Goal: Entertainment & Leisure: Consume media (video, audio)

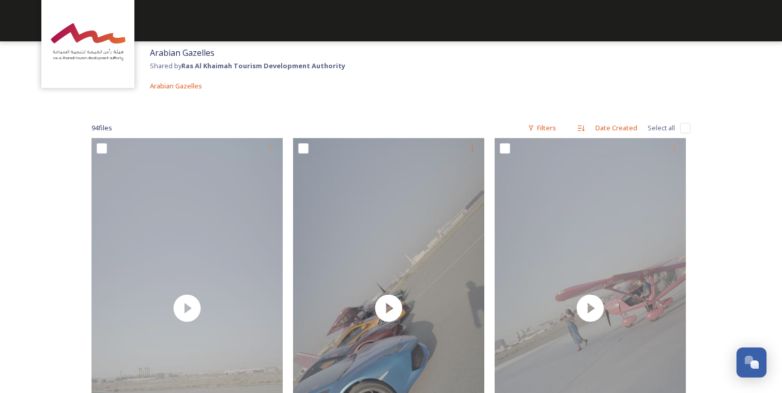
scroll to position [155, 0]
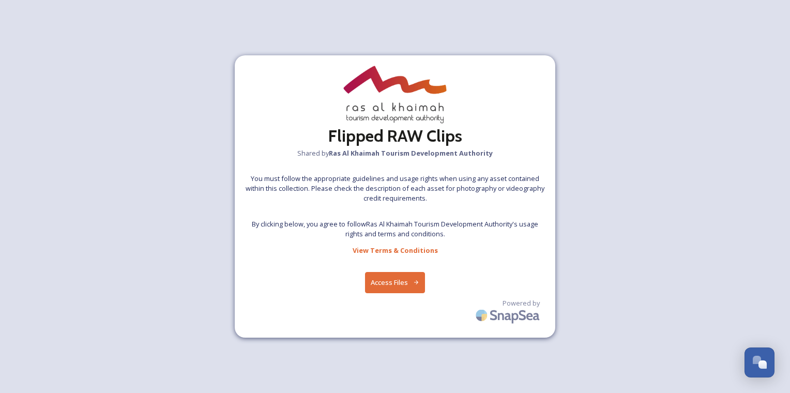
click at [399, 286] on button "Access Files" at bounding box center [395, 282] width 60 height 21
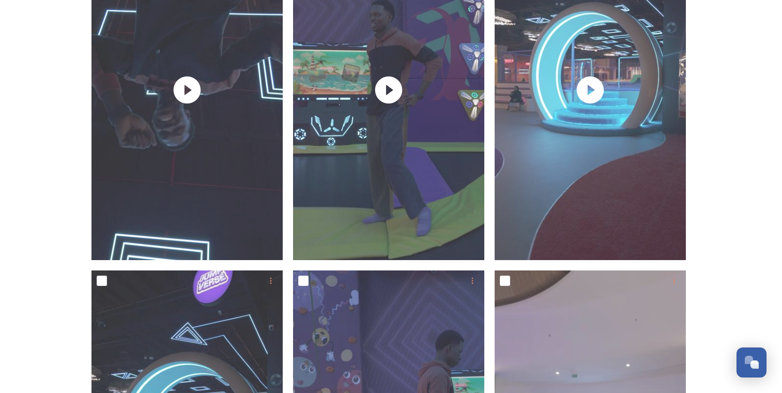
scroll to position [775, 0]
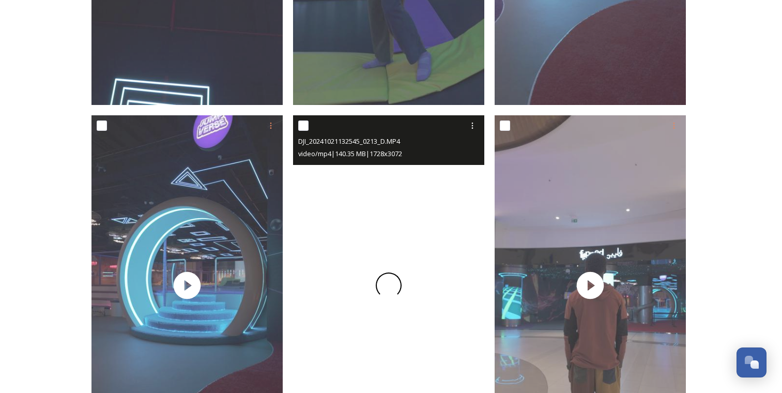
click at [395, 248] on div at bounding box center [388, 285] width 191 height 340
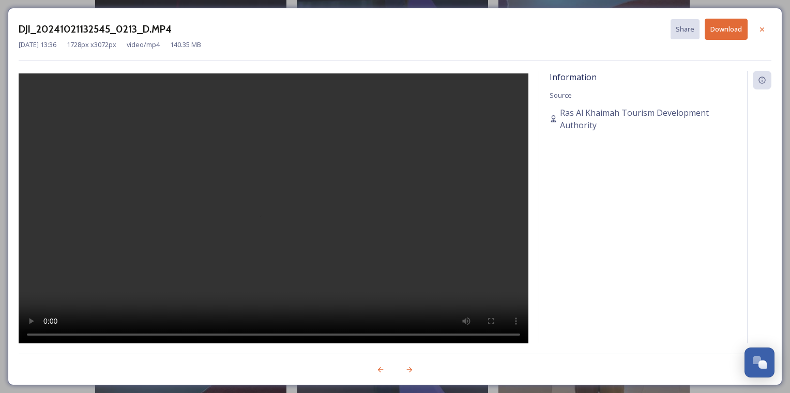
drag, startPoint x: 341, startPoint y: 240, endPoint x: 291, endPoint y: 215, distance: 55.7
click at [332, 241] on video at bounding box center [274, 209] width 510 height 272
click at [296, 215] on video at bounding box center [274, 209] width 510 height 272
drag, startPoint x: 302, startPoint y: 213, endPoint x: 300, endPoint y: 204, distance: 10.0
click at [302, 213] on video at bounding box center [274, 209] width 510 height 272
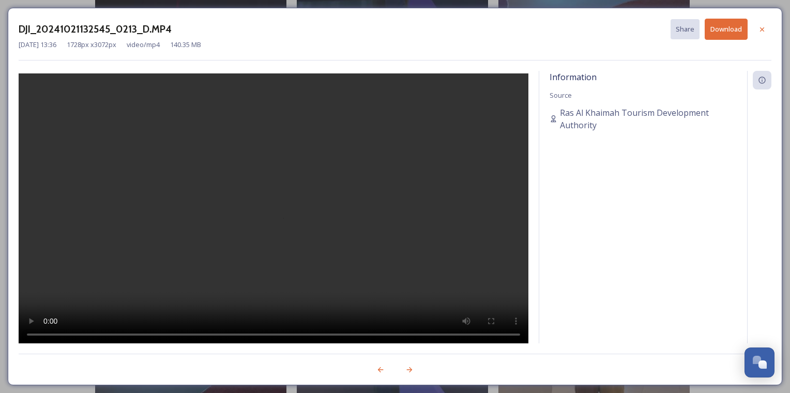
click at [365, 191] on div at bounding box center [274, 208] width 510 height 275
click at [478, 4] on div "DJI_20241021132545_0213_D.MP4 Share Download [DATE] 13:36 1728 px x 3072 px vid…" at bounding box center [395, 196] width 790 height 393
click at [765, 29] on icon at bounding box center [762, 29] width 8 height 8
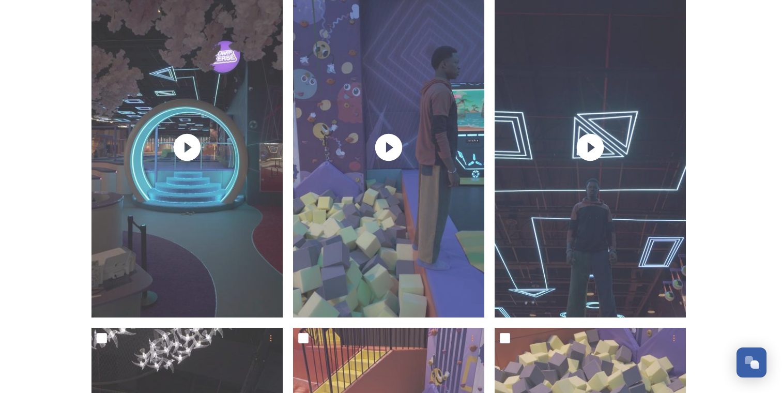
scroll to position [2067, 0]
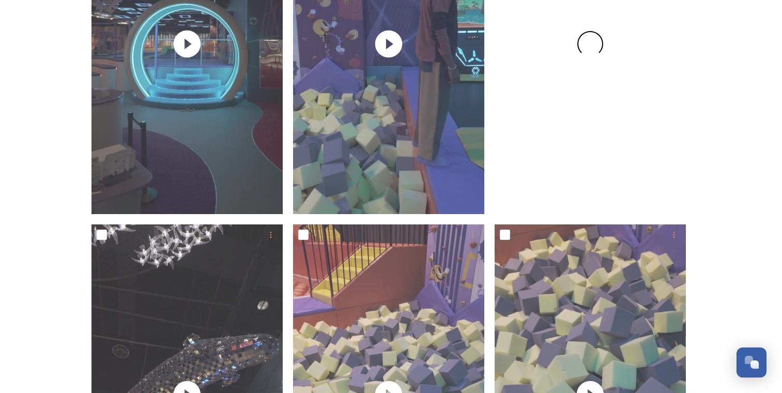
click at [562, 152] on div at bounding box center [590, 44] width 191 height 340
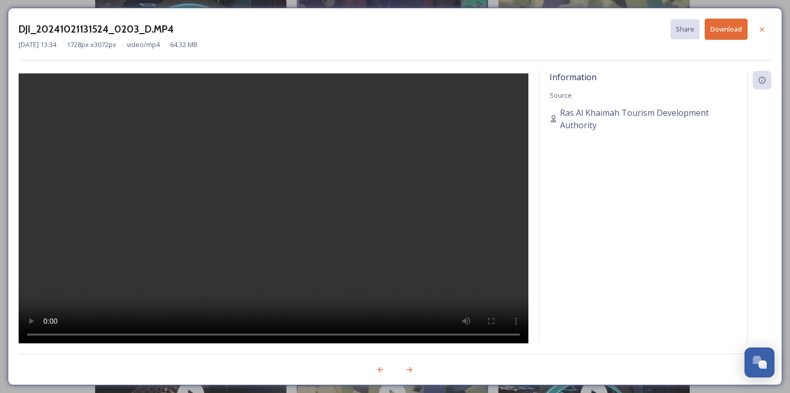
click at [258, 261] on video at bounding box center [274, 209] width 510 height 272
click at [259, 261] on video at bounding box center [274, 209] width 510 height 272
click at [759, 23] on div at bounding box center [761, 29] width 19 height 19
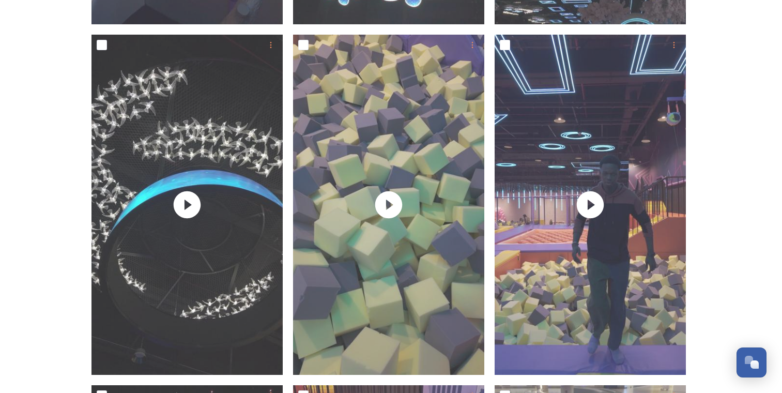
scroll to position [3514, 0]
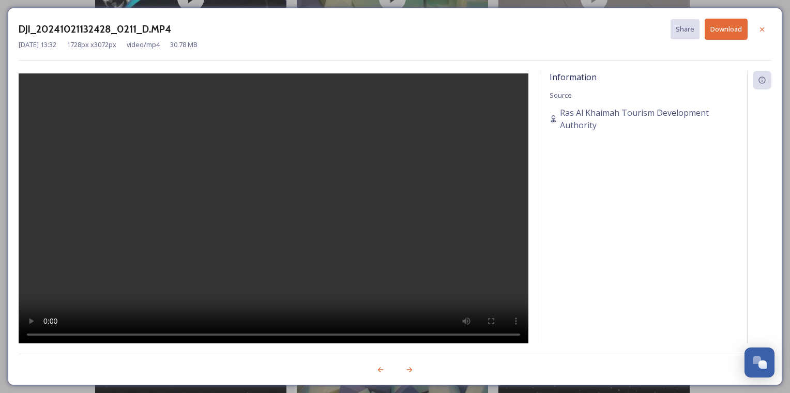
click at [266, 278] on video at bounding box center [274, 209] width 510 height 272
click at [410, 4] on div "DJI_20241021132428_0211_D.MP4 Share Download [DATE] 13:32 1728 px x 3072 px vid…" at bounding box center [395, 196] width 790 height 393
click at [762, 31] on icon at bounding box center [762, 29] width 8 height 8
